Goal: Book appointment/travel/reservation

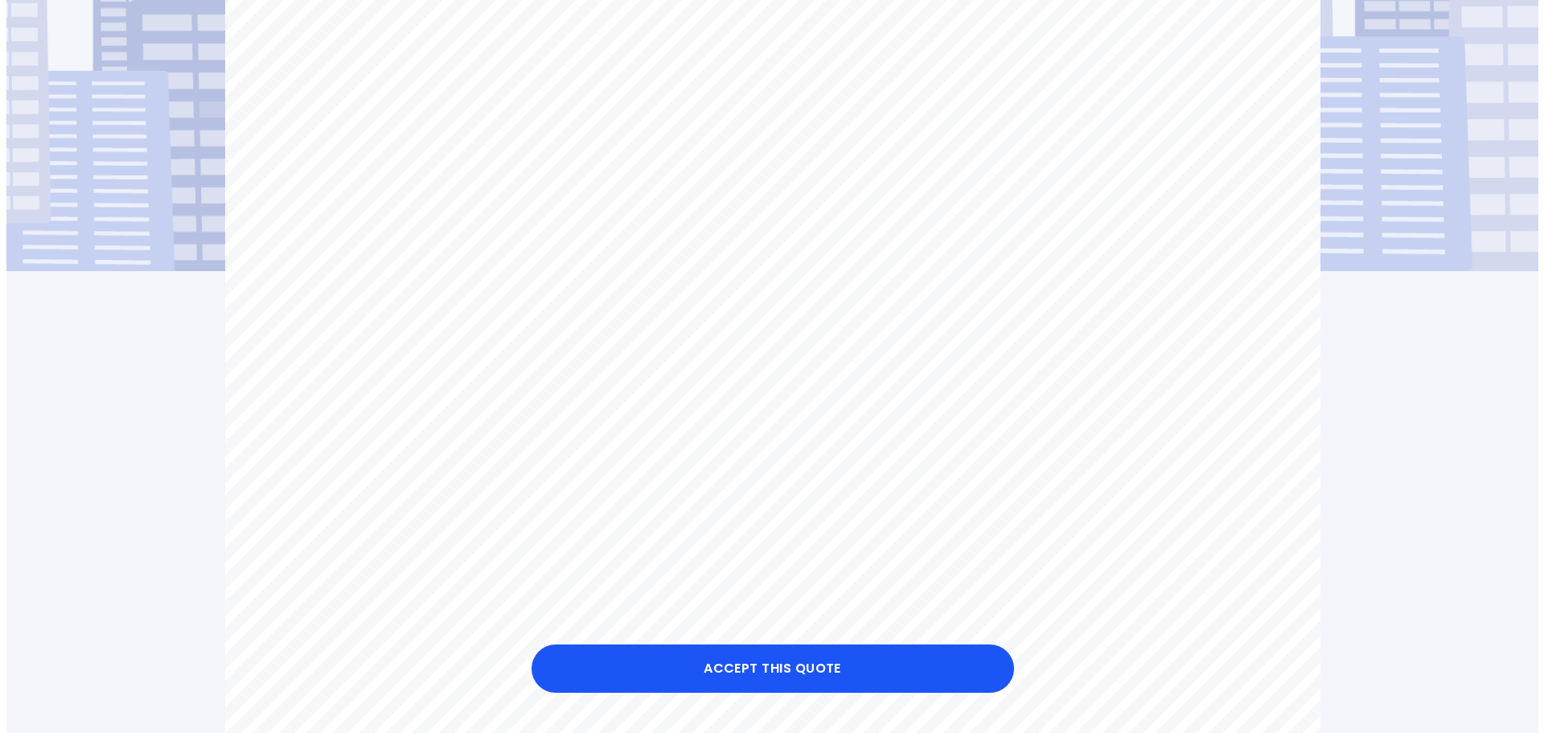
scroll to position [402, 0]
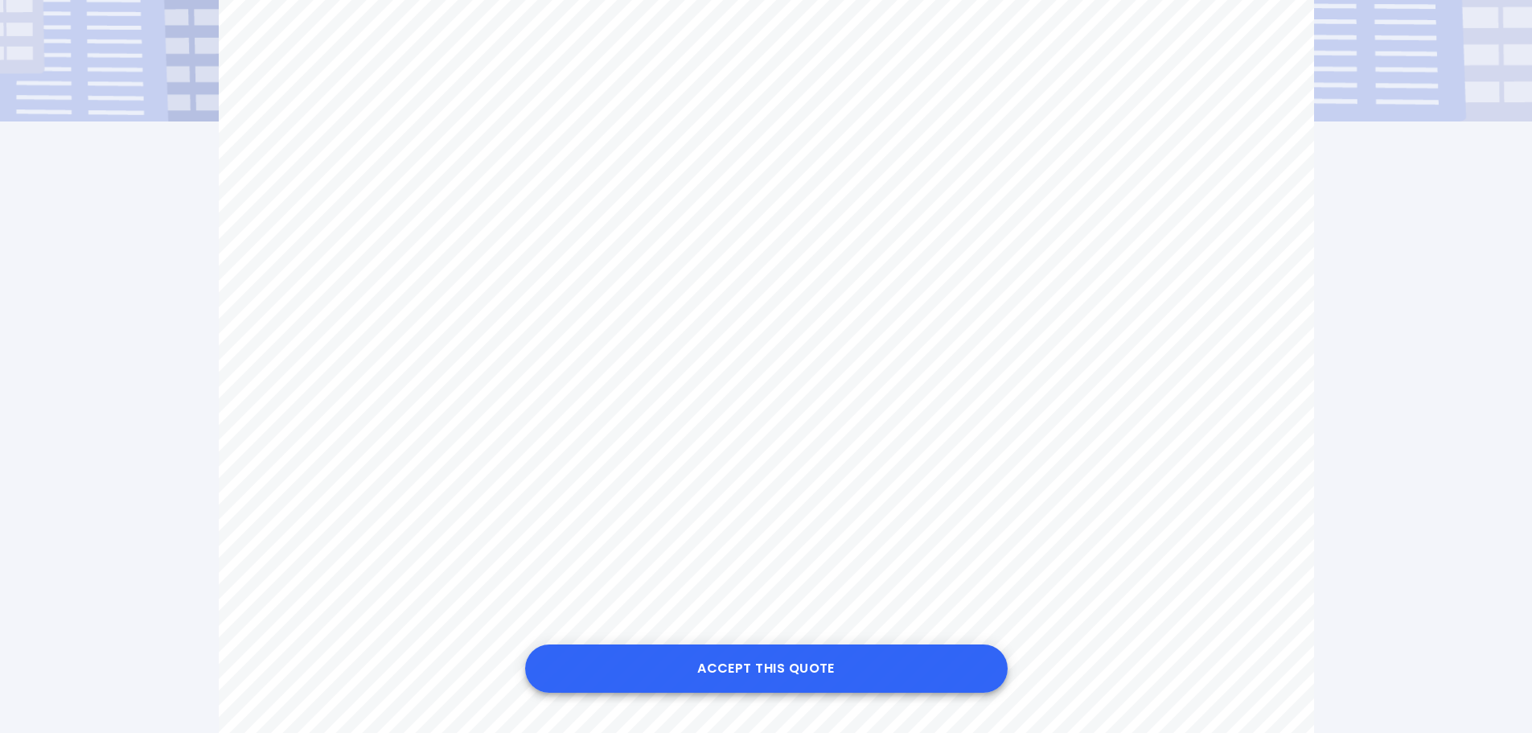
click at [758, 671] on button "Accept this Quote" at bounding box center [766, 668] width 482 height 48
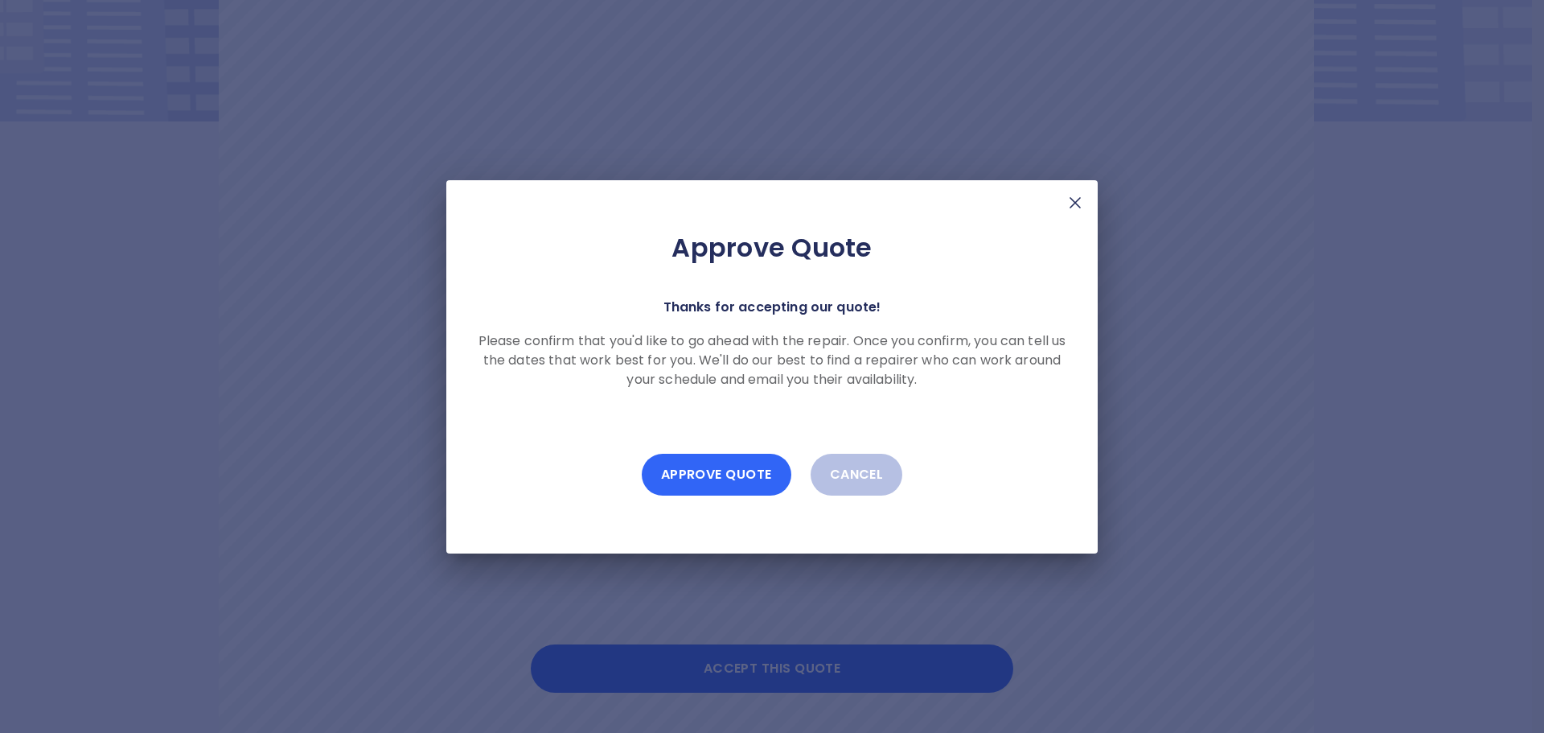
click at [731, 474] on button "Approve Quote" at bounding box center [717, 475] width 150 height 42
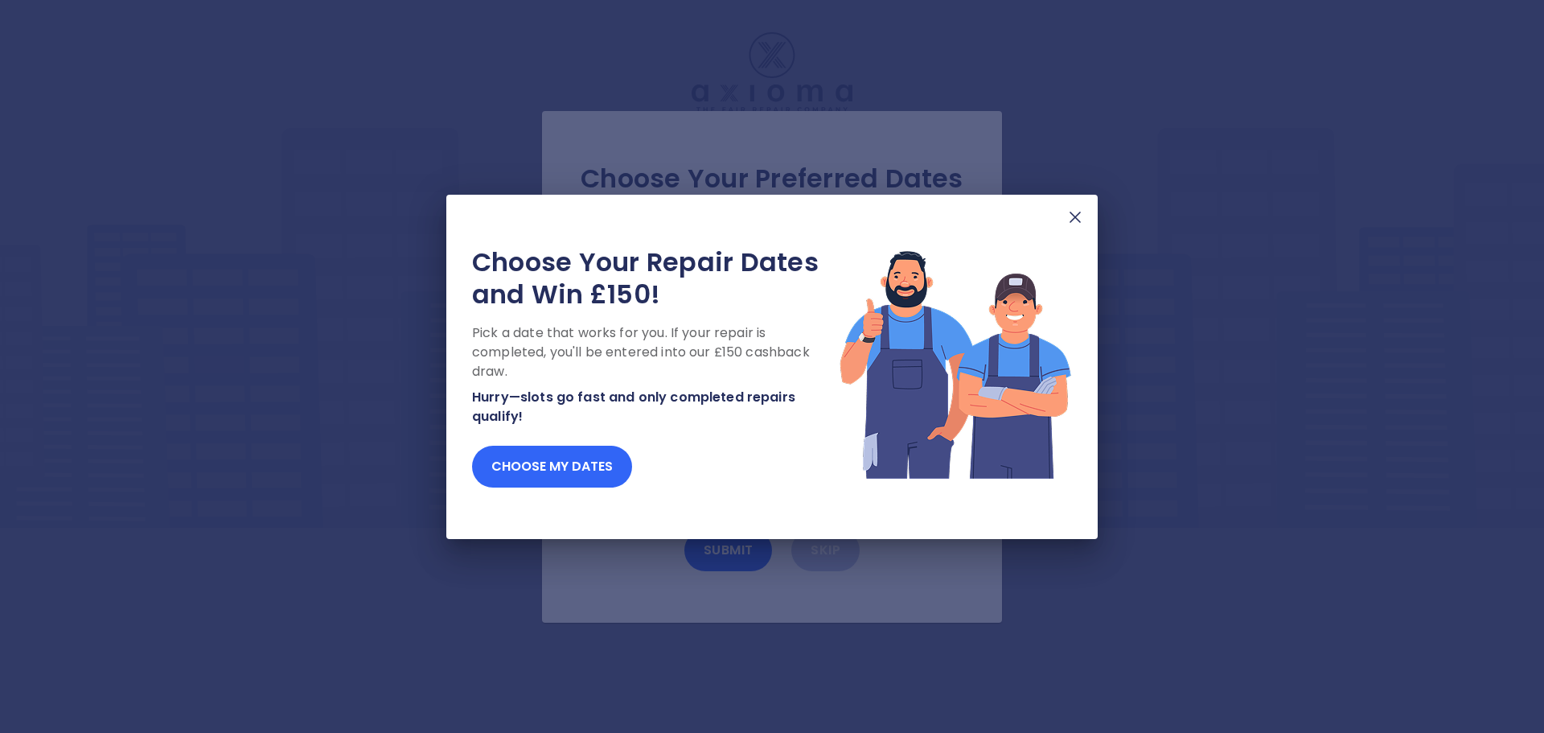
click at [595, 472] on button "Choose my dates" at bounding box center [552, 466] width 160 height 42
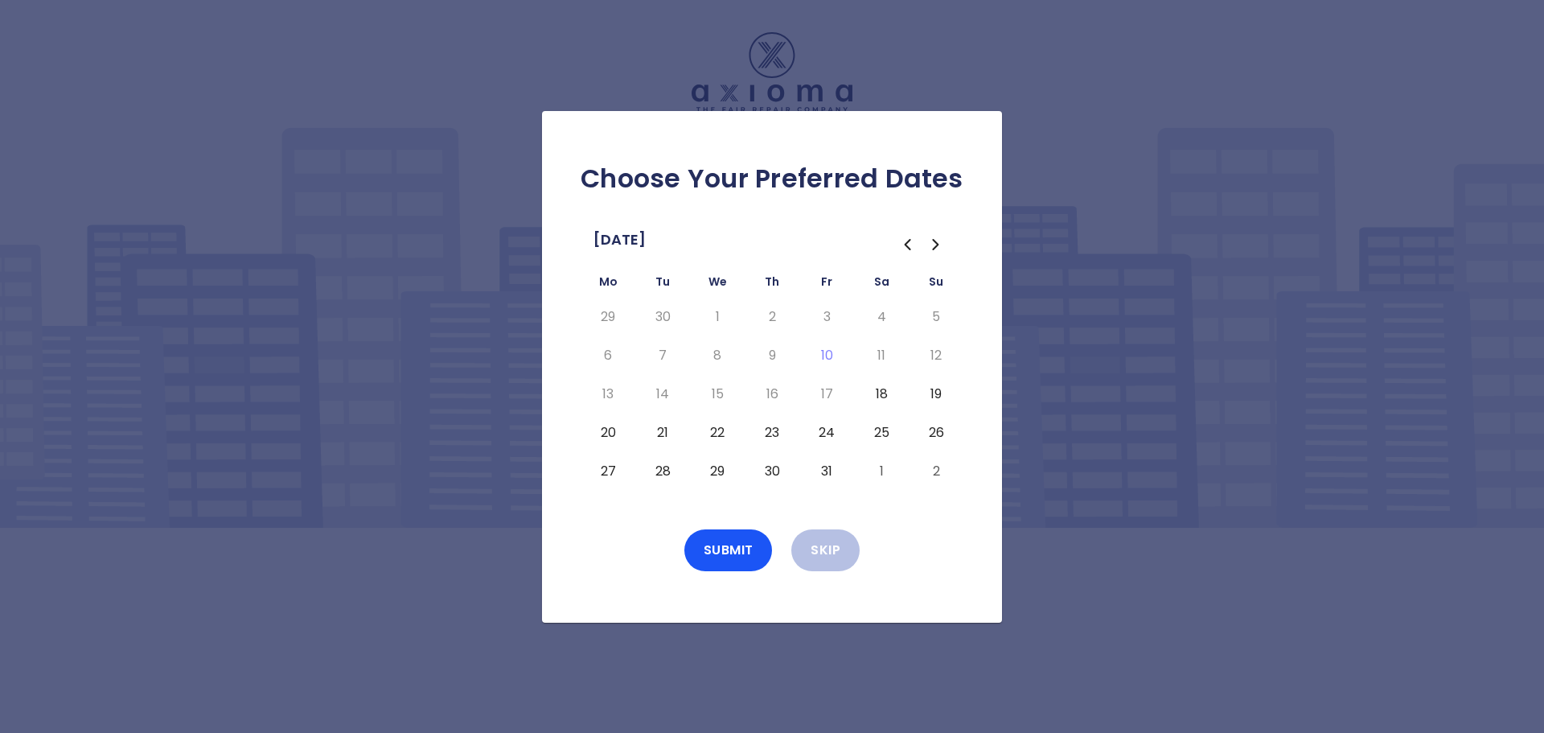
click at [880, 396] on button "18" at bounding box center [881, 394] width 29 height 26
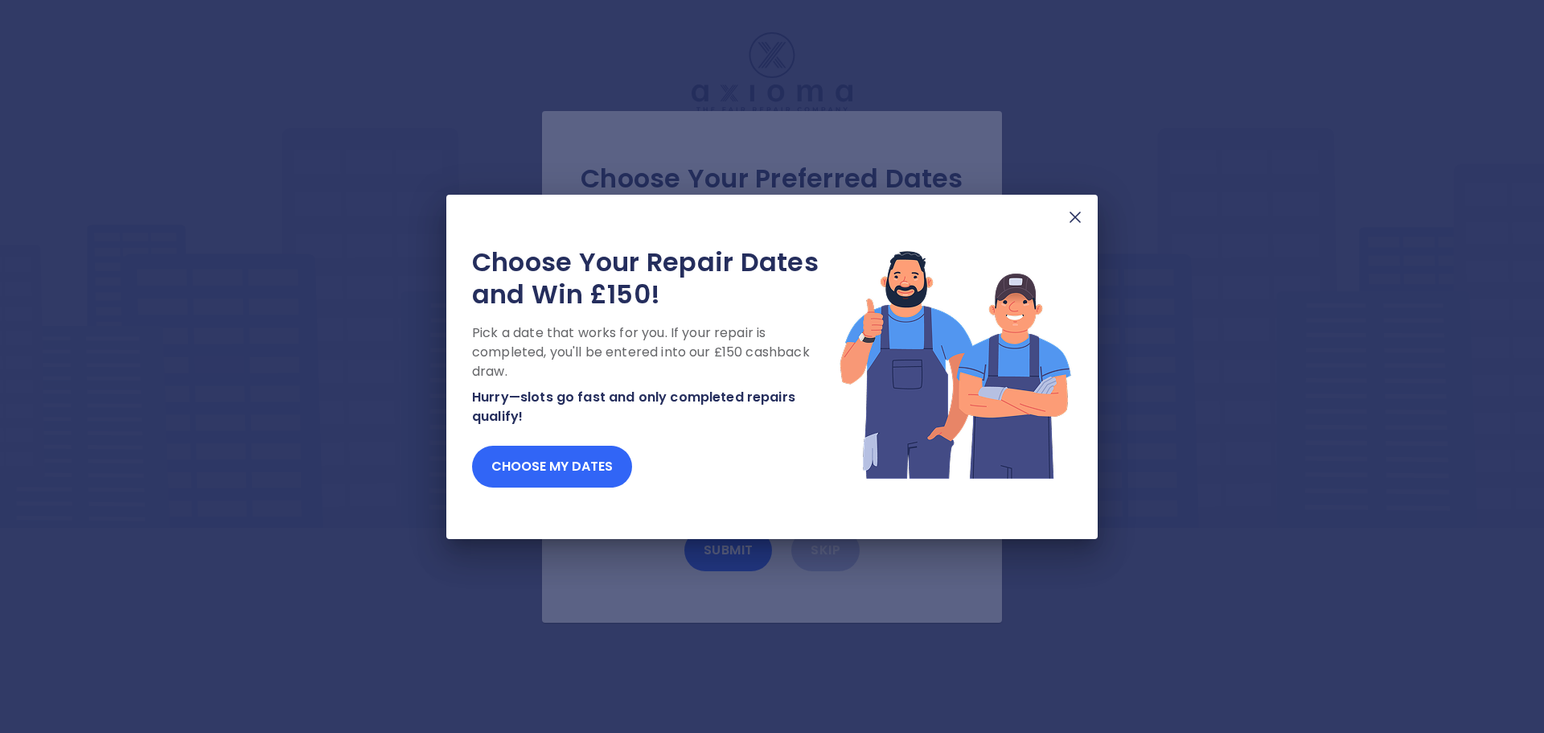
click at [565, 471] on button "Choose my dates" at bounding box center [552, 466] width 160 height 42
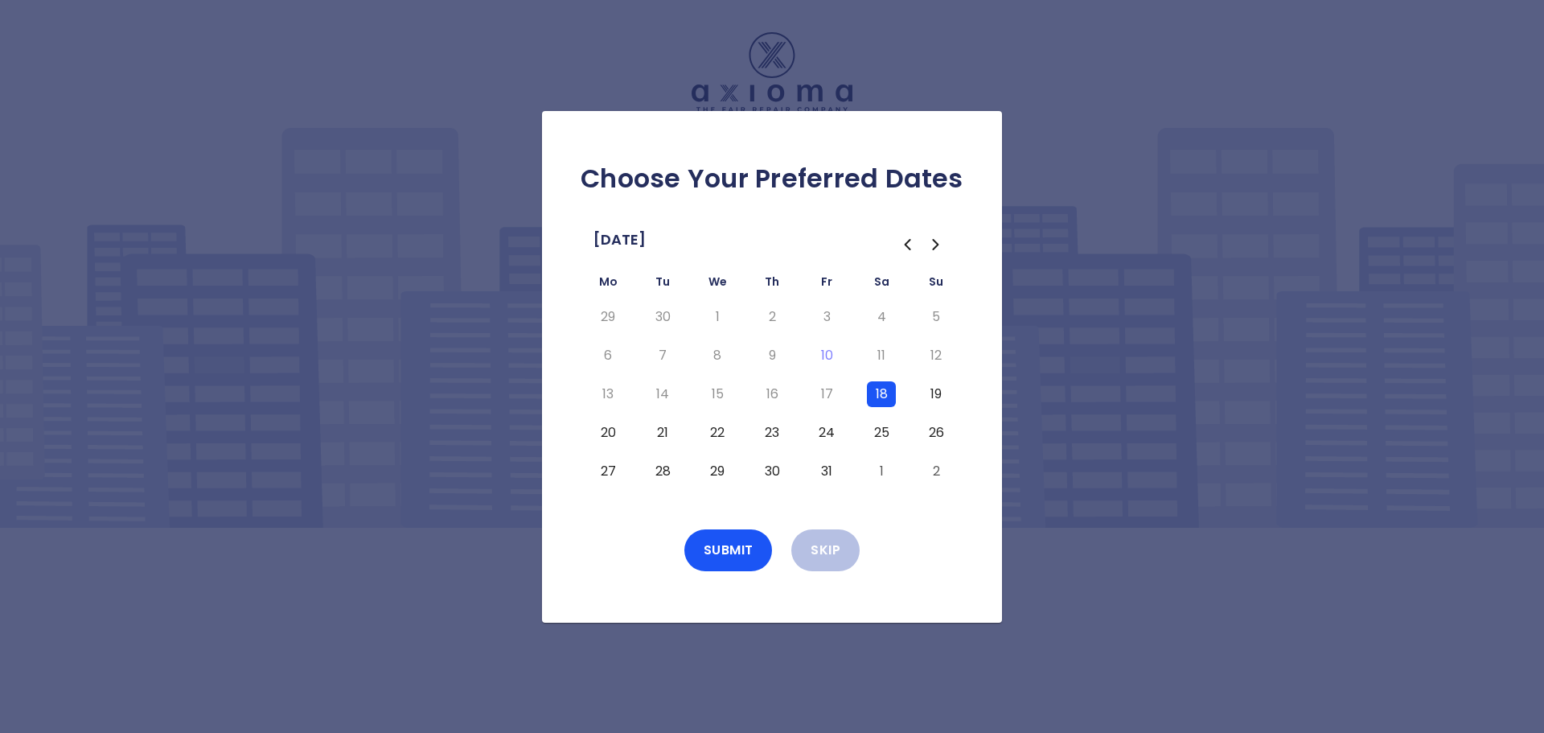
click at [932, 394] on button "19" at bounding box center [936, 394] width 29 height 26
click at [877, 390] on button "18" at bounding box center [881, 394] width 29 height 26
click at [884, 389] on button "18" at bounding box center [881, 394] width 29 height 26
click at [770, 437] on button "23" at bounding box center [771, 433] width 29 height 26
click at [831, 432] on button "24" at bounding box center [826, 433] width 29 height 26
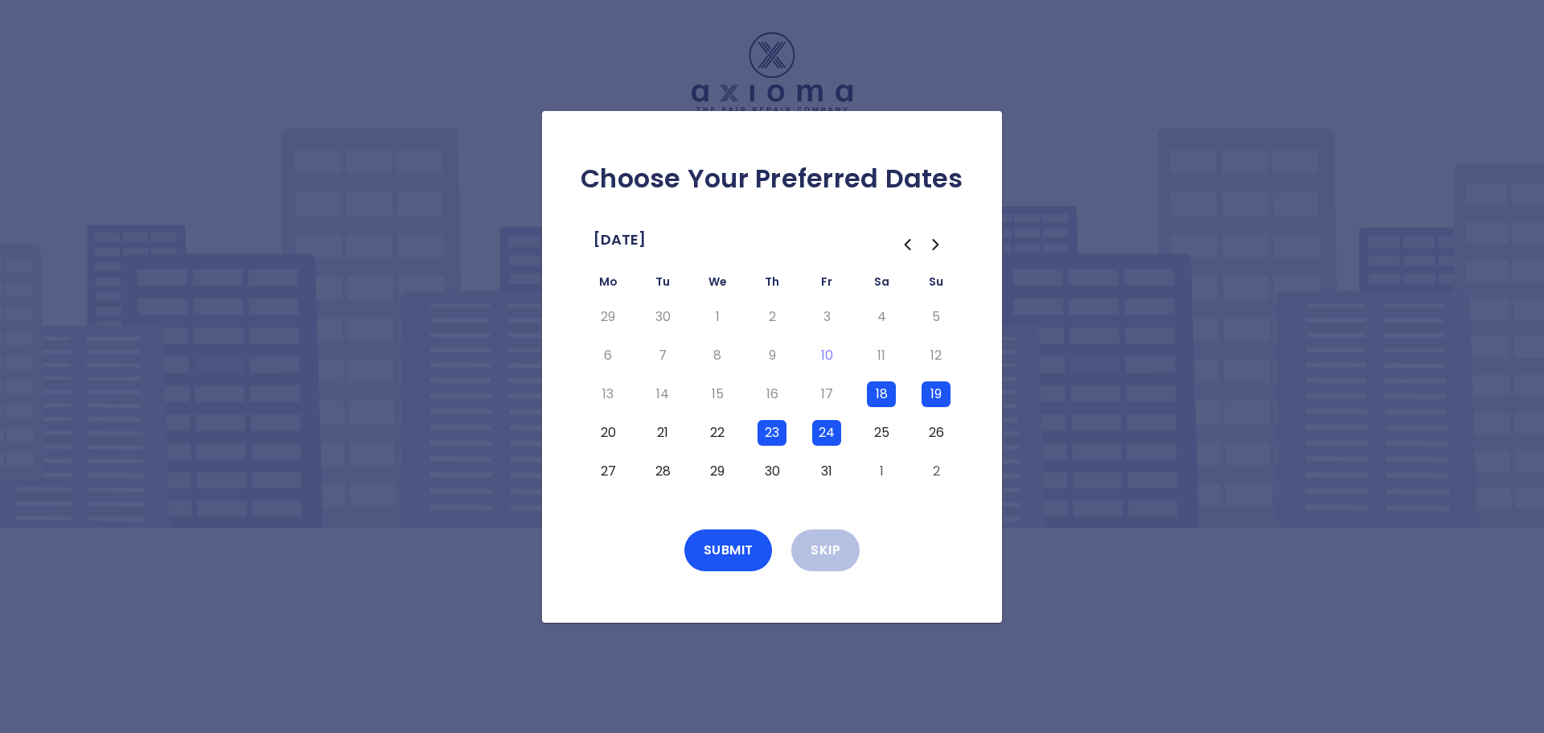
click at [886, 437] on button "25" at bounding box center [881, 433] width 29 height 26
click at [774, 470] on button "30" at bounding box center [771, 471] width 29 height 26
click at [819, 466] on button "31" at bounding box center [826, 471] width 29 height 26
click at [744, 548] on button "Submit" at bounding box center [728, 550] width 88 height 42
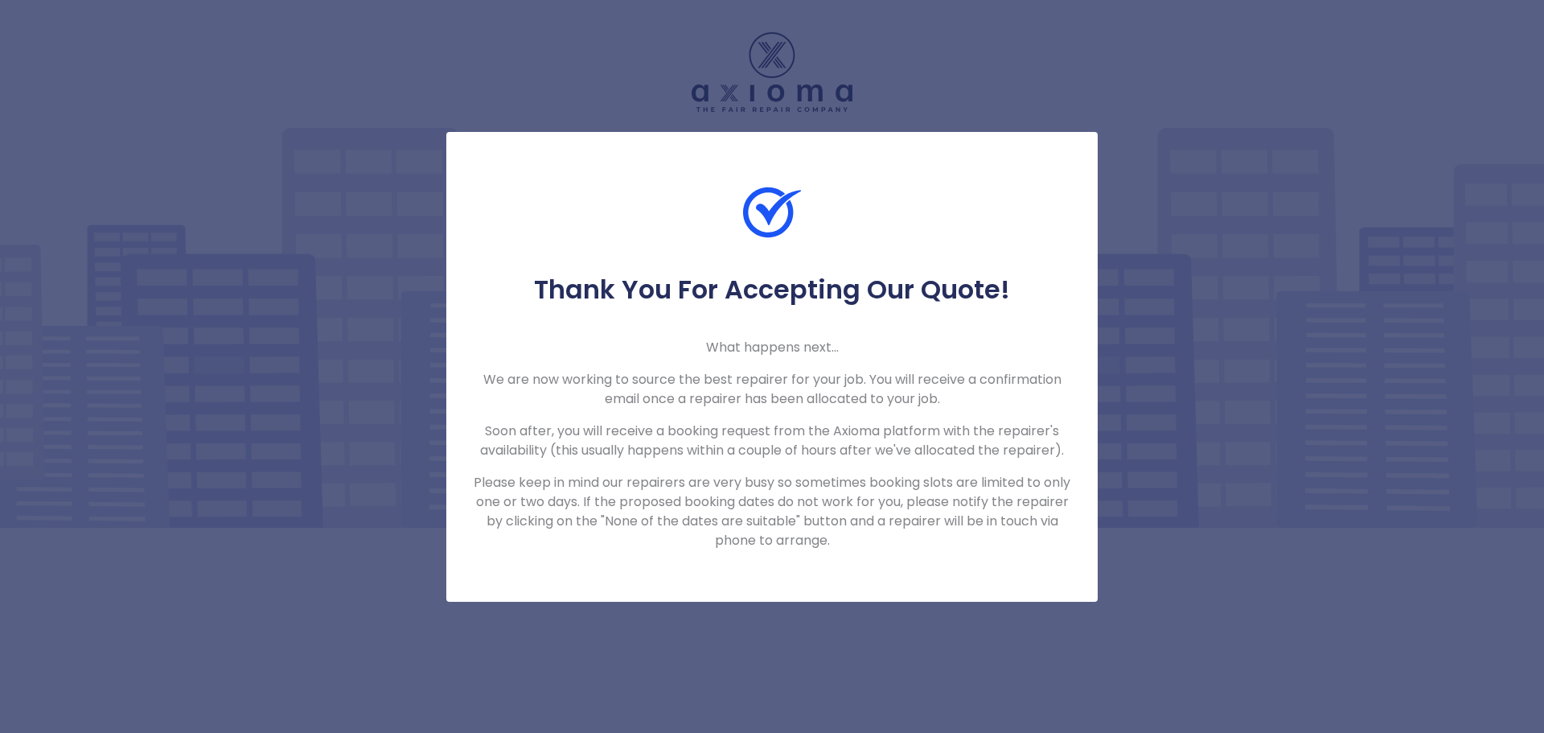
click at [808, 378] on p "We are now working to source the best repairer for your job. You will receive a…" at bounding box center [772, 389] width 600 height 39
